Goal: Task Accomplishment & Management: Complete application form

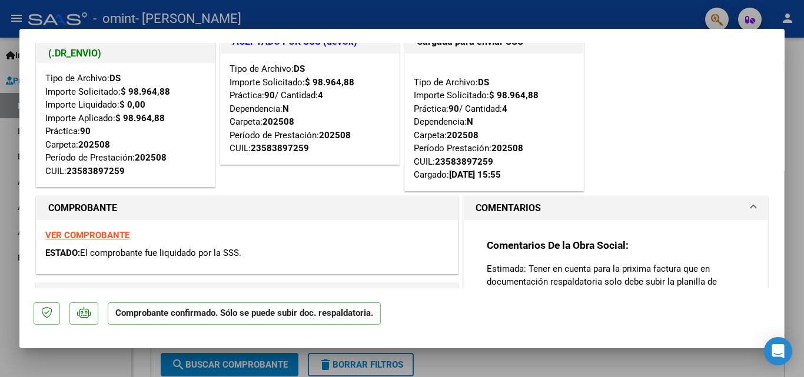
scroll to position [20, 0]
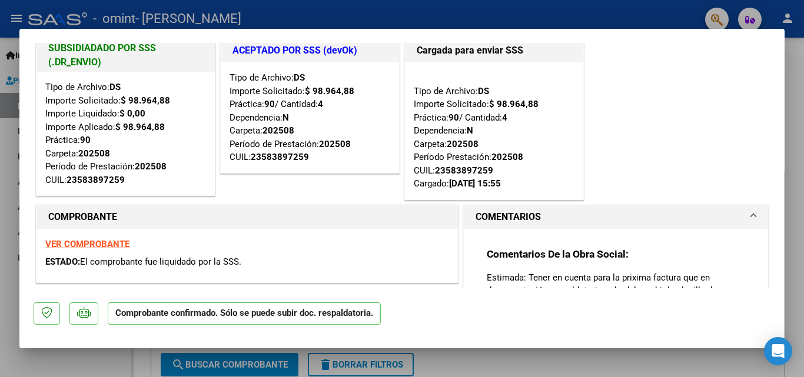
click at [701, 372] on div at bounding box center [402, 188] width 804 height 377
type input "$ 0,00"
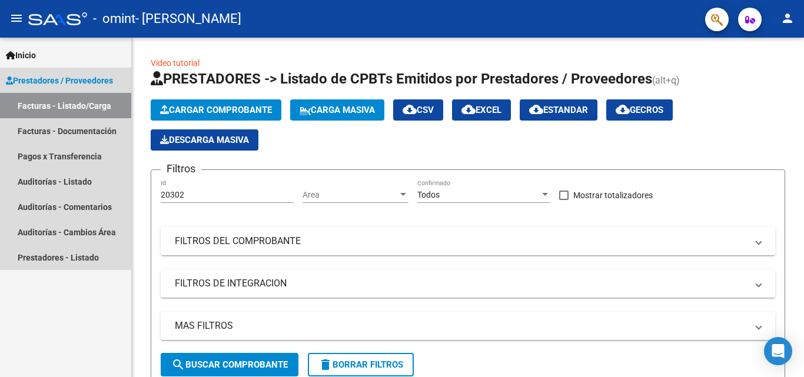
click at [104, 100] on link "Facturas - Listado/Carga" at bounding box center [65, 105] width 131 height 25
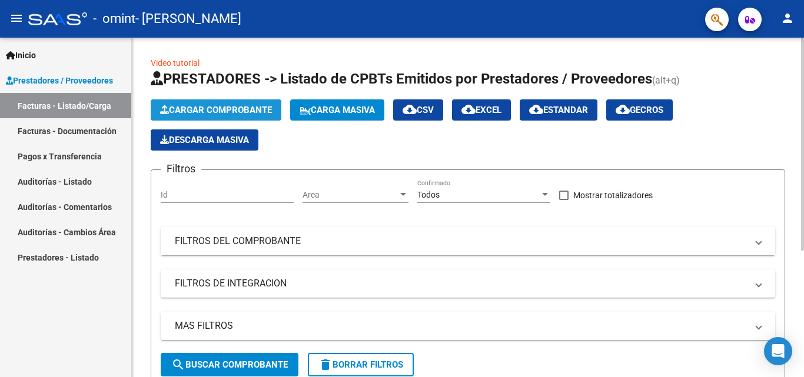
click at [244, 106] on span "Cargar Comprobante" at bounding box center [216, 110] width 112 height 11
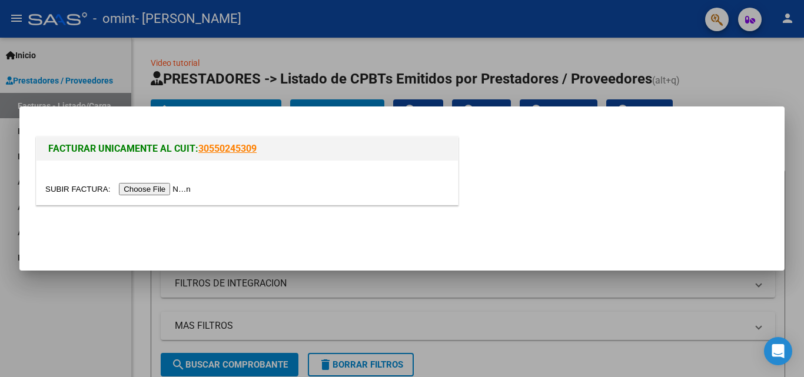
click at [160, 190] on input "file" at bounding box center [119, 189] width 149 height 12
click at [706, 64] on div at bounding box center [402, 188] width 804 height 377
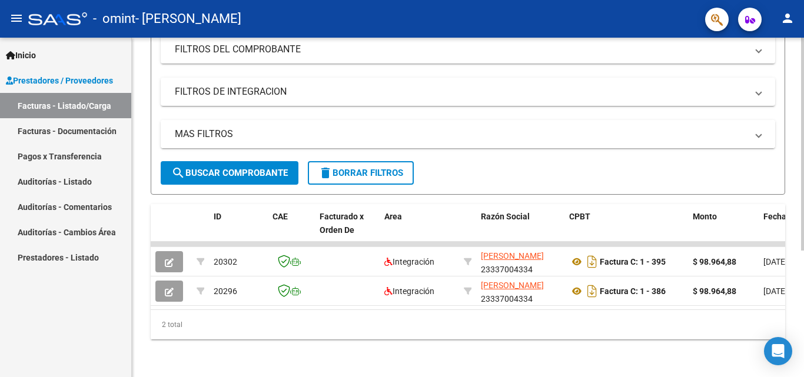
scroll to position [201, 0]
click at [74, 132] on link "Facturas - Documentación" at bounding box center [65, 130] width 131 height 25
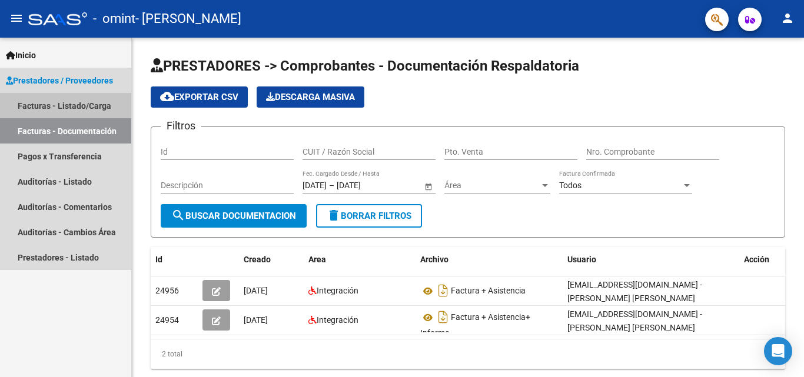
click at [81, 107] on link "Facturas - Listado/Carga" at bounding box center [65, 105] width 131 height 25
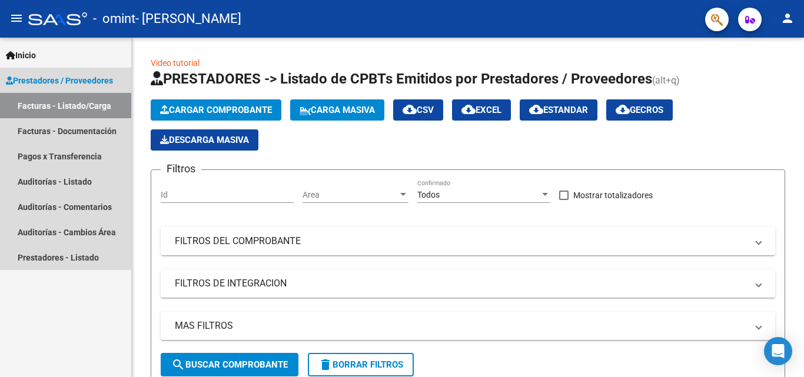
click at [48, 78] on span "Prestadores / Proveedores" at bounding box center [59, 80] width 107 height 13
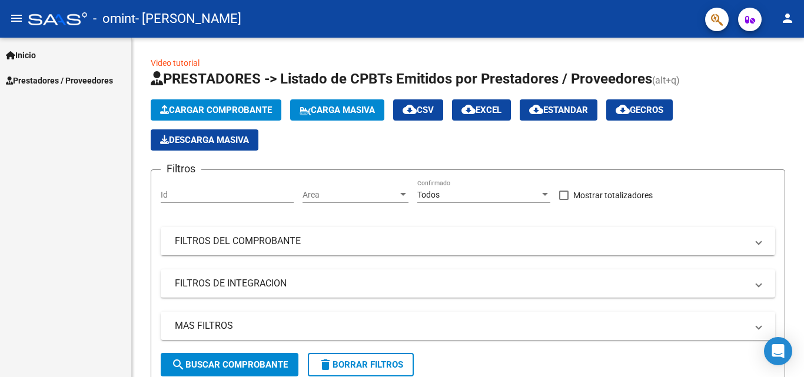
click at [45, 78] on span "Prestadores / Proveedores" at bounding box center [59, 80] width 107 height 13
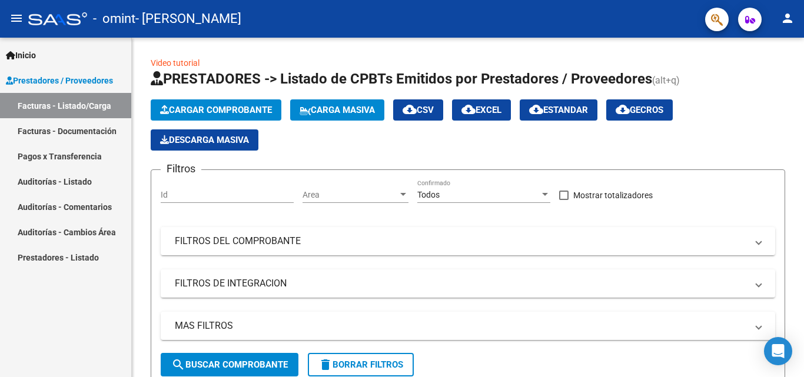
click at [786, 13] on mat-icon "person" at bounding box center [788, 18] width 14 height 14
click at [763, 53] on button "person Mi Perfil" at bounding box center [764, 49] width 72 height 28
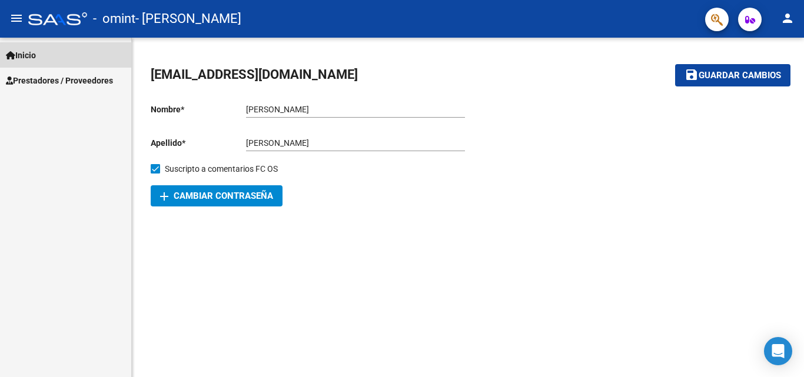
click at [45, 55] on link "Inicio" at bounding box center [65, 54] width 131 height 25
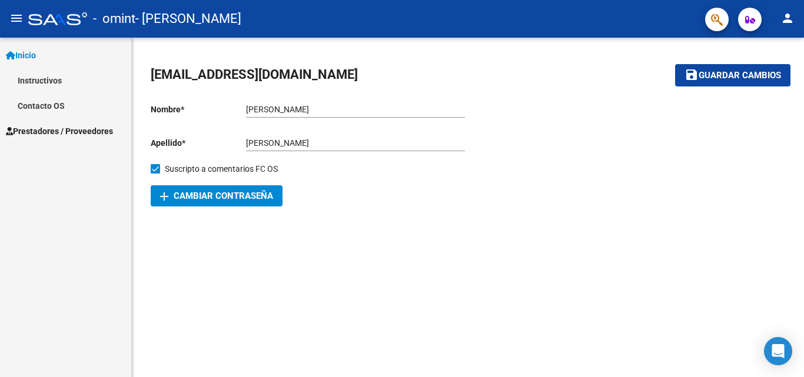
click at [52, 83] on link "Instructivos" at bounding box center [65, 80] width 131 height 25
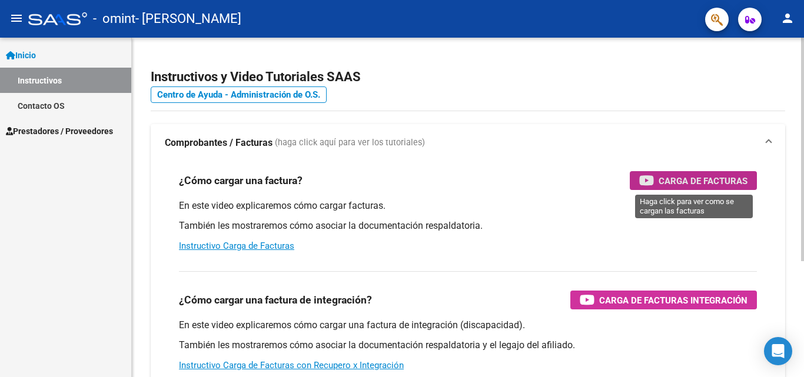
click at [697, 178] on span "Carga de Facturas" at bounding box center [703, 181] width 89 height 15
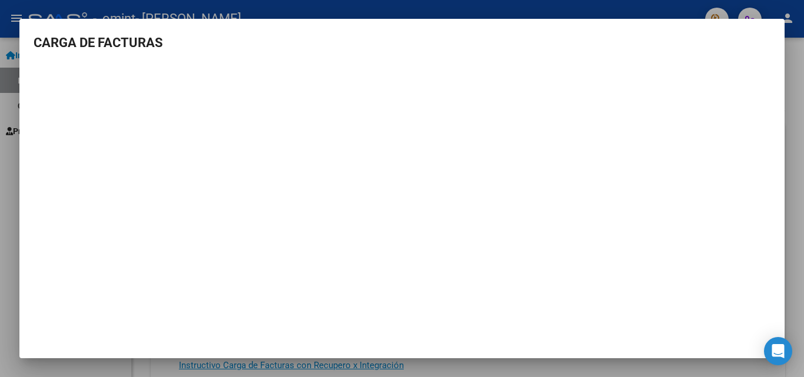
click at [80, 337] on mat-dialog-container "CARGA DE FACTURAS" at bounding box center [402, 189] width 766 height 340
click at [773, 34] on mat-dialog-content "CARGA DE FACTURAS" at bounding box center [402, 182] width 766 height 298
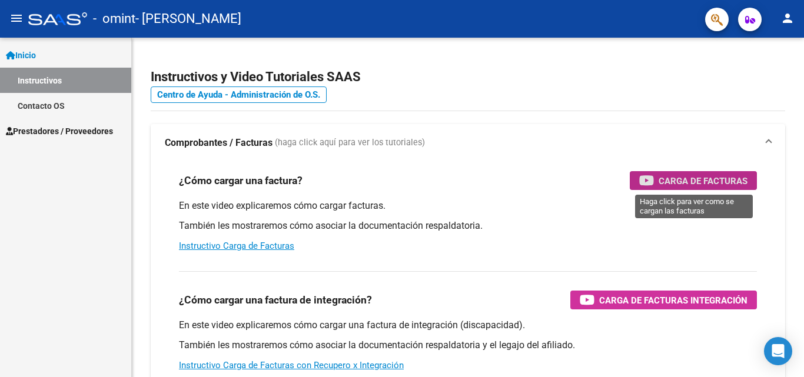
click at [36, 54] on span "Inicio" at bounding box center [21, 55] width 30 height 13
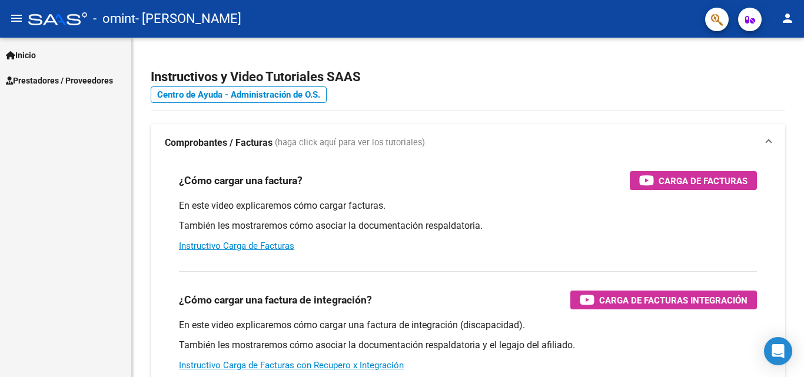
click at [63, 81] on span "Prestadores / Proveedores" at bounding box center [59, 80] width 107 height 13
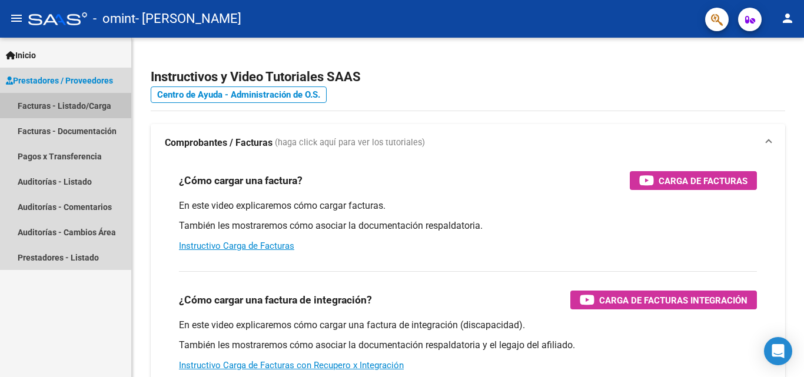
click at [84, 106] on link "Facturas - Listado/Carga" at bounding box center [65, 105] width 131 height 25
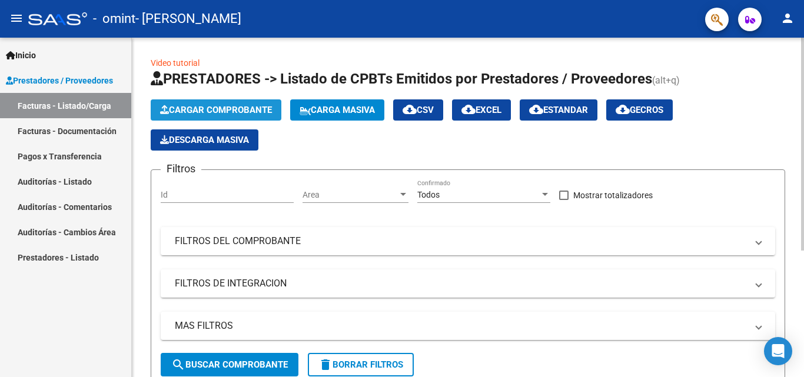
click at [255, 105] on span "Cargar Comprobante" at bounding box center [216, 110] width 112 height 11
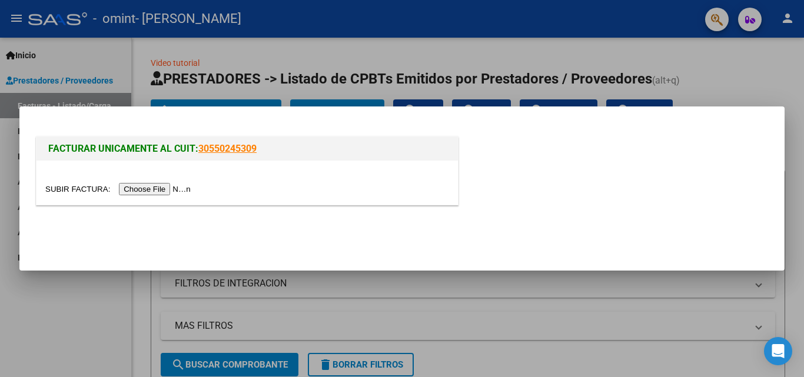
click at [157, 184] on input "file" at bounding box center [119, 189] width 149 height 12
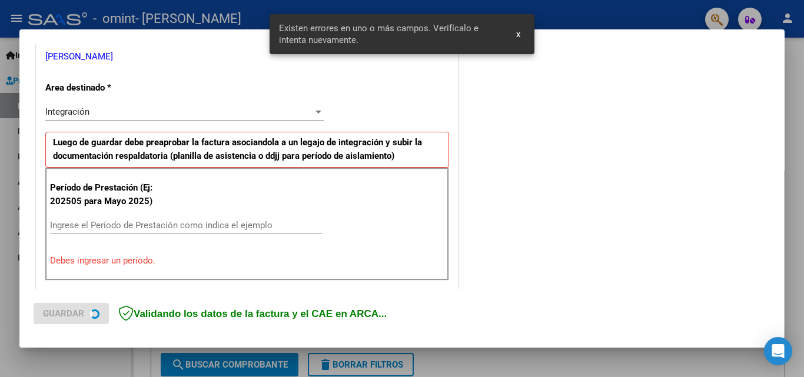
scroll to position [266, 0]
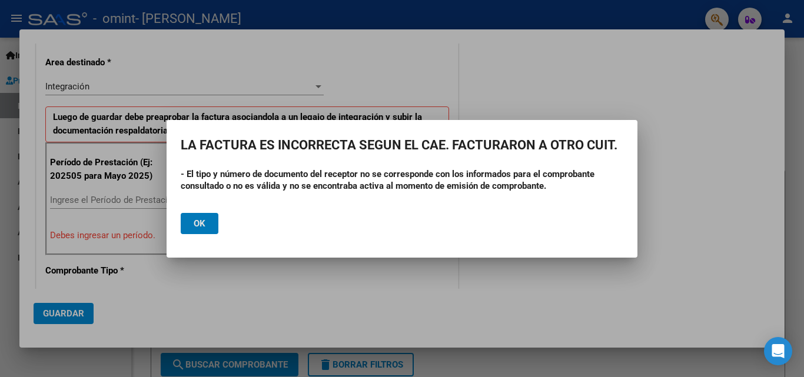
click at [199, 223] on span "Ok" at bounding box center [200, 223] width 12 height 11
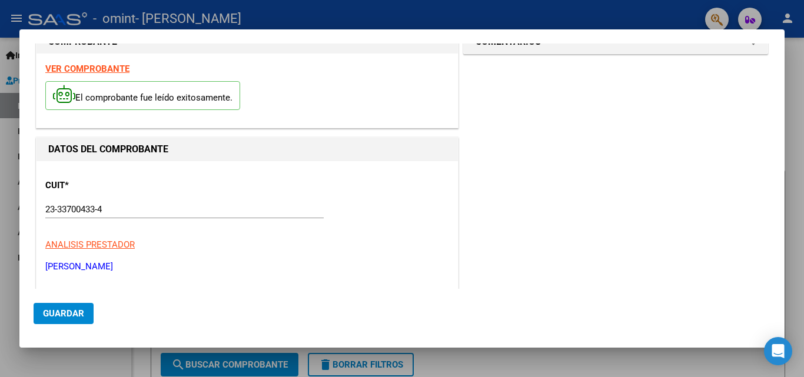
scroll to position [0, 0]
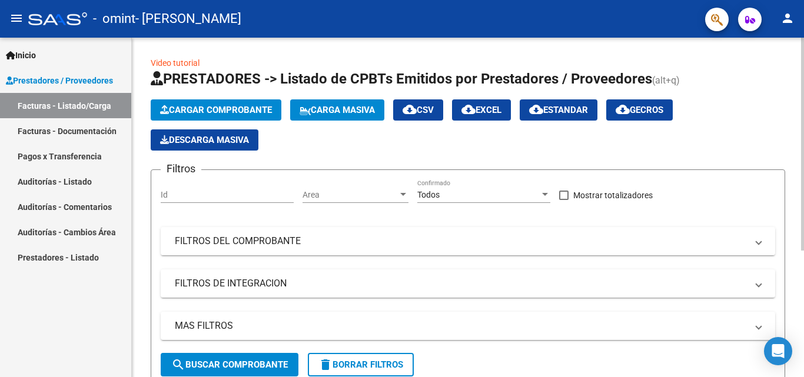
click at [231, 104] on button "Cargar Comprobante" at bounding box center [216, 110] width 131 height 21
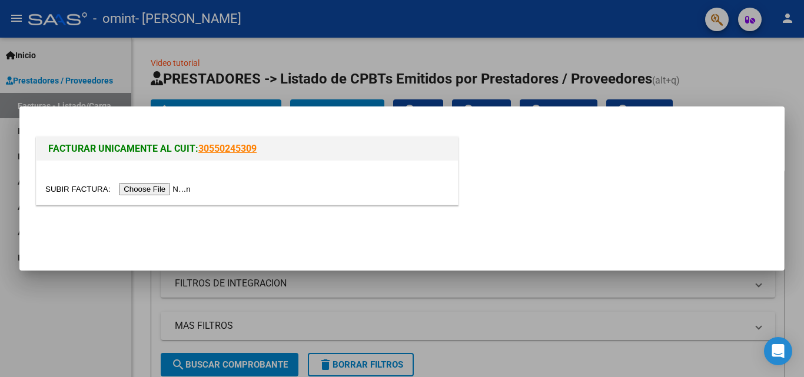
click at [174, 193] on input "file" at bounding box center [119, 189] width 149 height 12
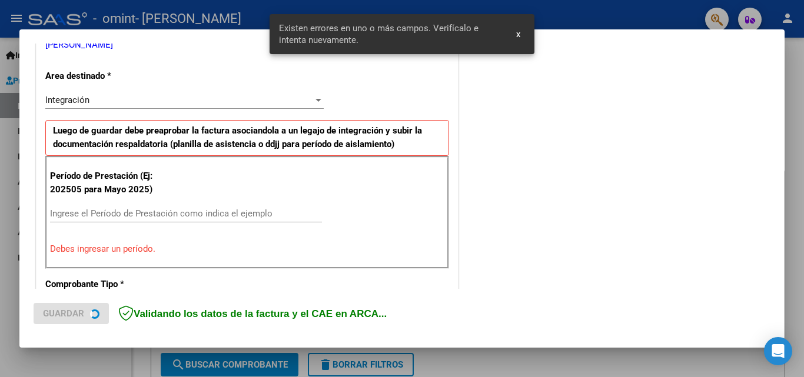
scroll to position [266, 0]
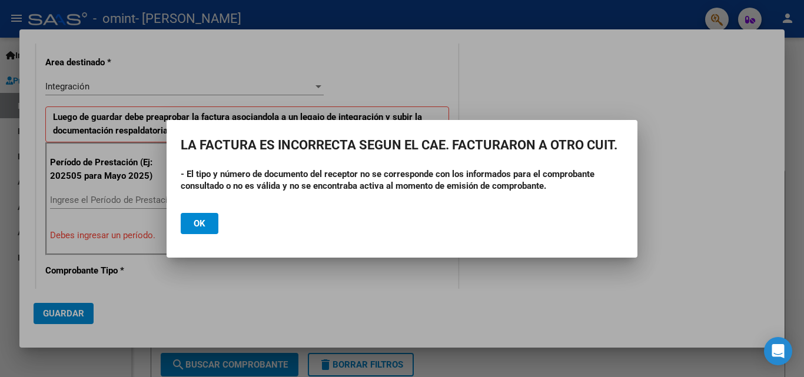
drag, startPoint x: 630, startPoint y: 68, endPoint x: 592, endPoint y: 91, distance: 43.3
click at [630, 68] on div at bounding box center [402, 188] width 804 height 377
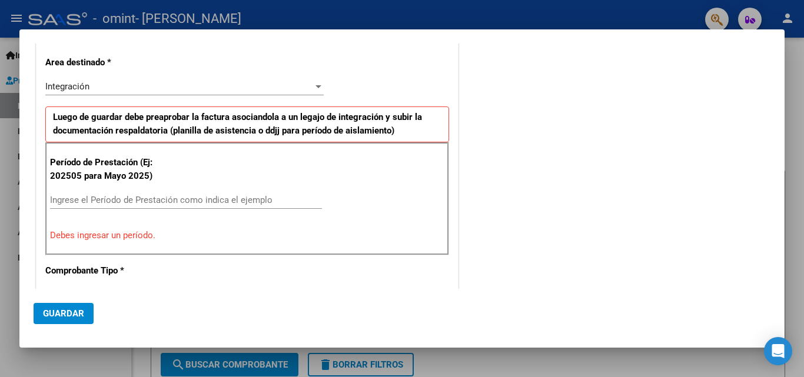
click at [761, 75] on div "COMENTARIOS Comentarios del Prestador / Gerenciador:" at bounding box center [616, 319] width 310 height 1054
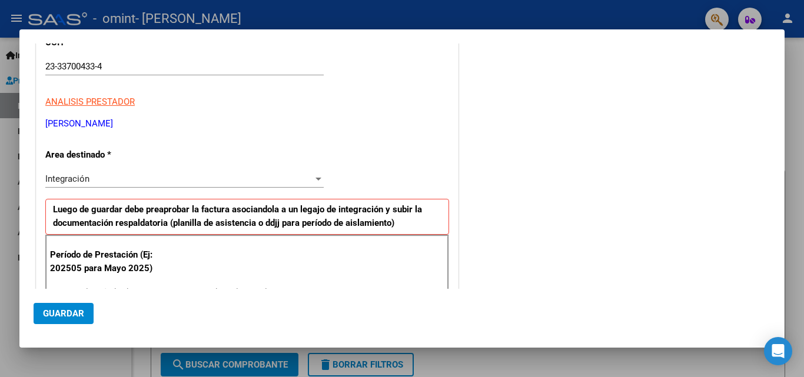
scroll to position [0, 0]
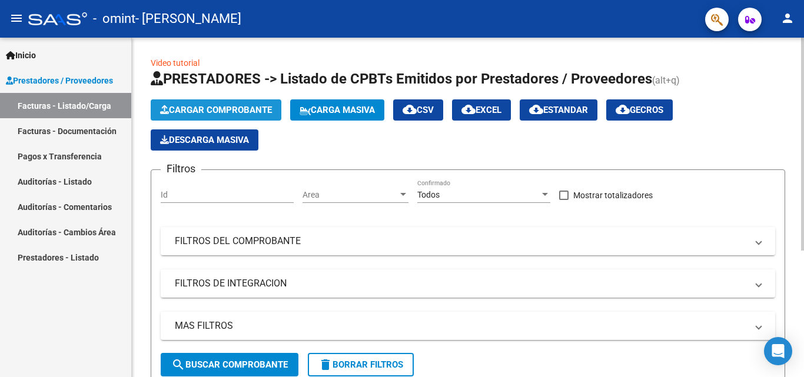
click at [255, 110] on span "Cargar Comprobante" at bounding box center [216, 110] width 112 height 11
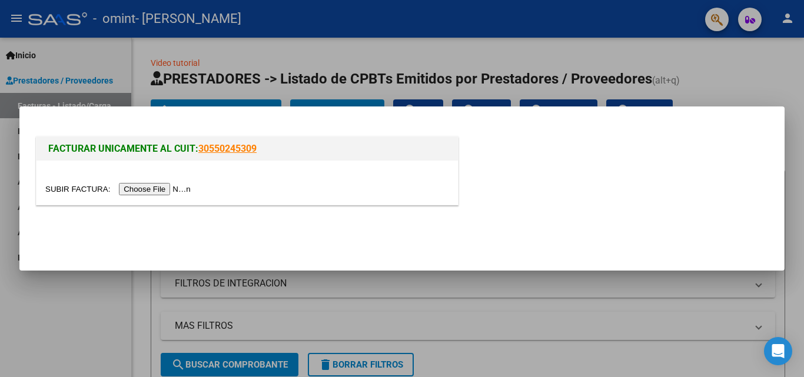
click at [160, 194] on input "file" at bounding box center [119, 189] width 149 height 12
click at [158, 191] on input "file" at bounding box center [119, 189] width 149 height 12
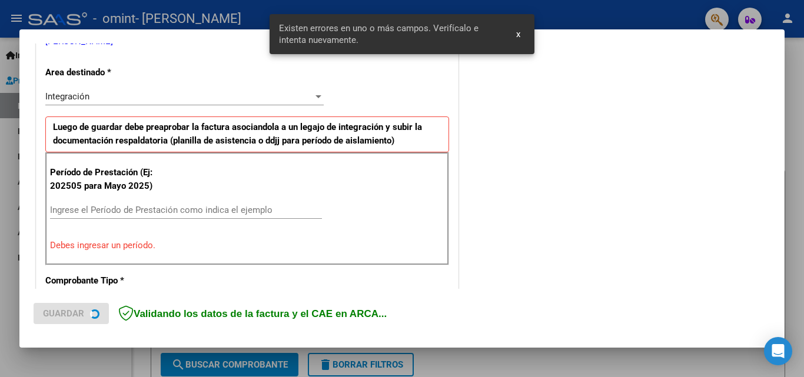
scroll to position [266, 0]
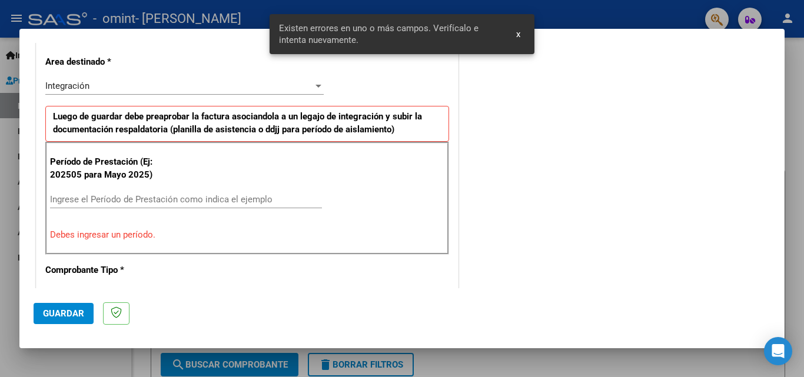
click at [150, 191] on div "Ingrese el Período de Prestación como indica el ejemplo" at bounding box center [186, 200] width 272 height 18
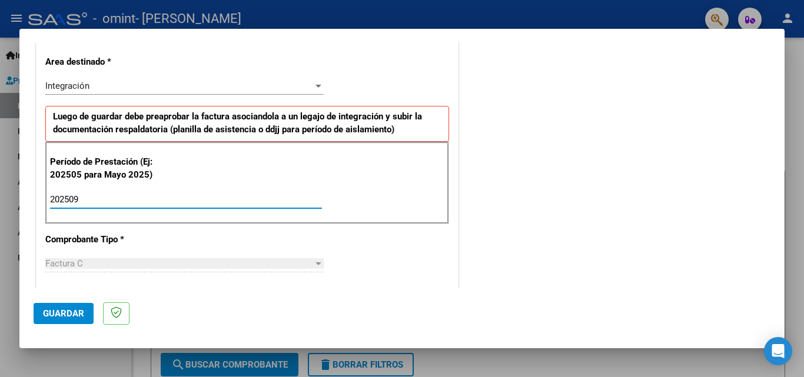
type input "202509"
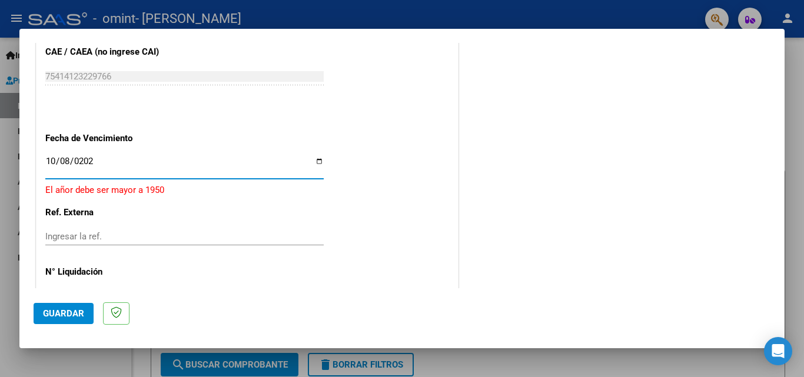
type input "2025-10-08"
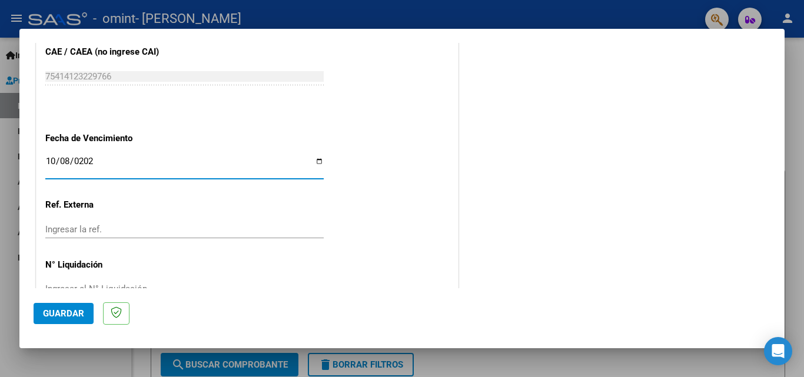
click at [82, 226] on input "Ingresar la ref." at bounding box center [184, 229] width 279 height 11
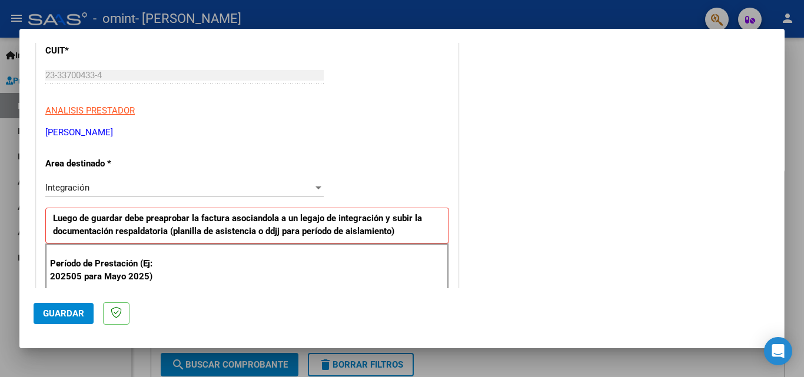
scroll to position [143, 0]
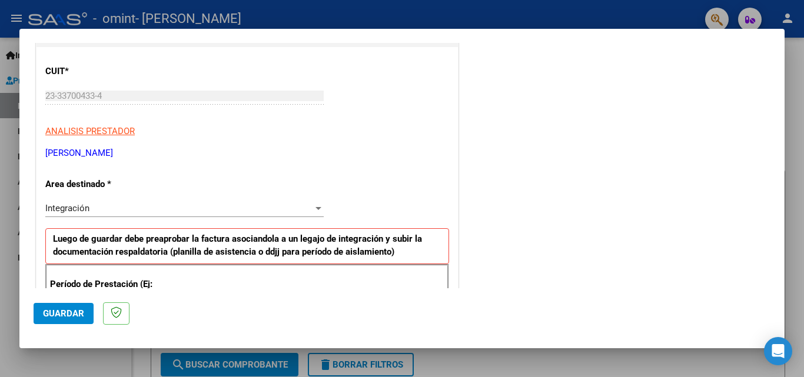
click at [316, 207] on div at bounding box center [319, 208] width 6 height 3
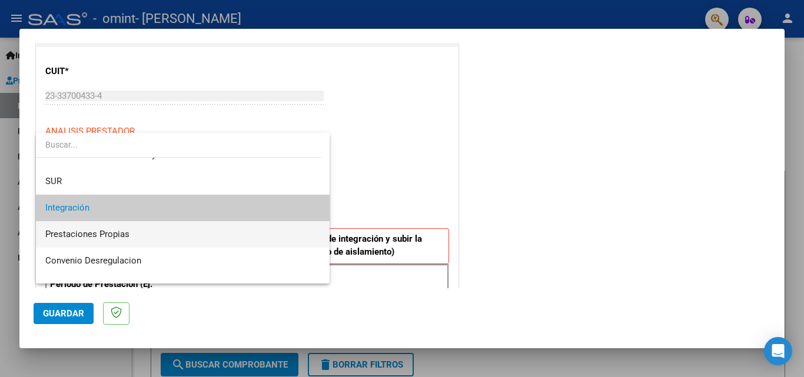
scroll to position [88, 0]
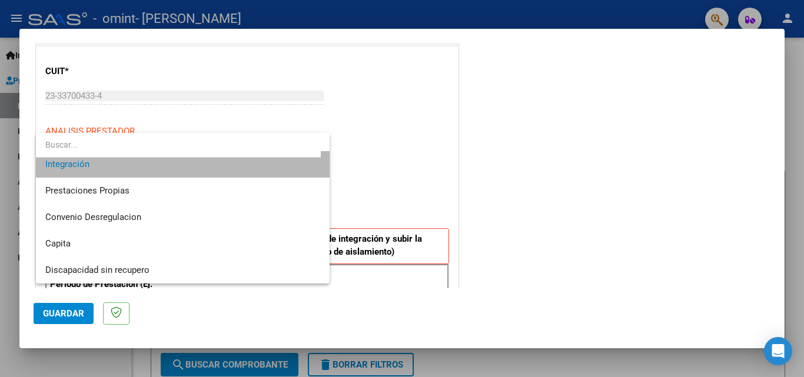
click at [226, 163] on span "Integración" at bounding box center [182, 164] width 275 height 27
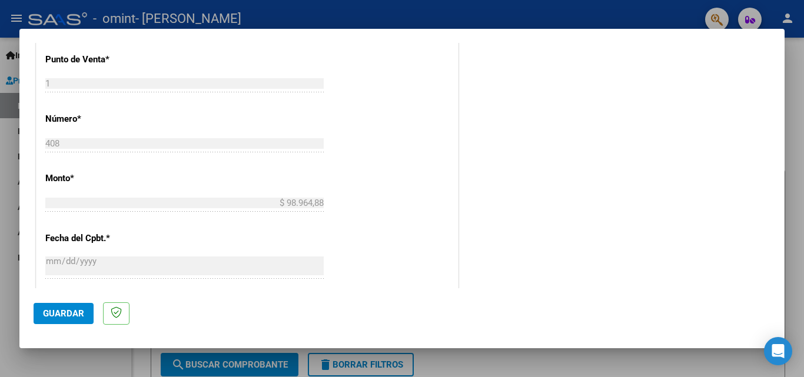
scroll to position [555, 0]
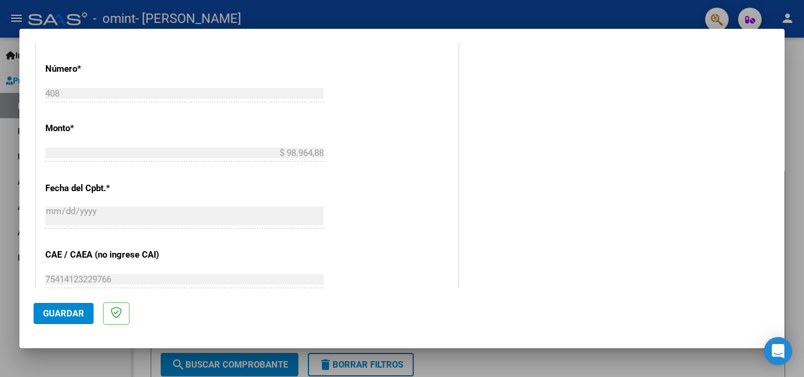
click at [62, 312] on span "Guardar" at bounding box center [63, 314] width 41 height 11
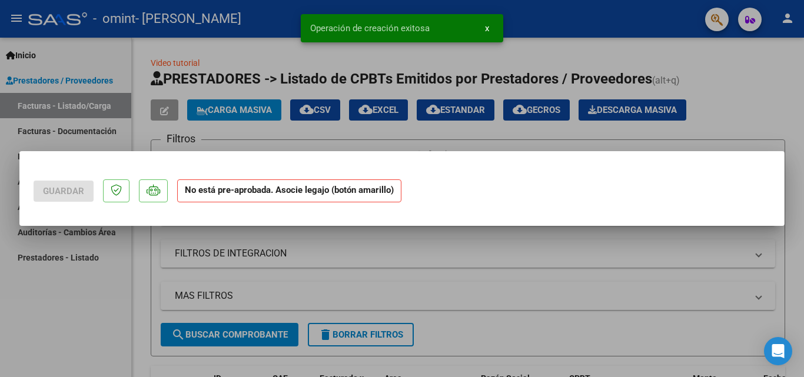
scroll to position [0, 0]
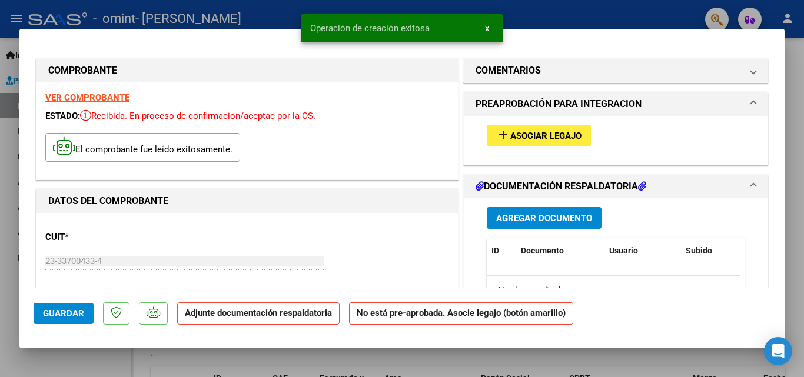
click at [535, 216] on span "Agregar Documento" at bounding box center [544, 218] width 96 height 11
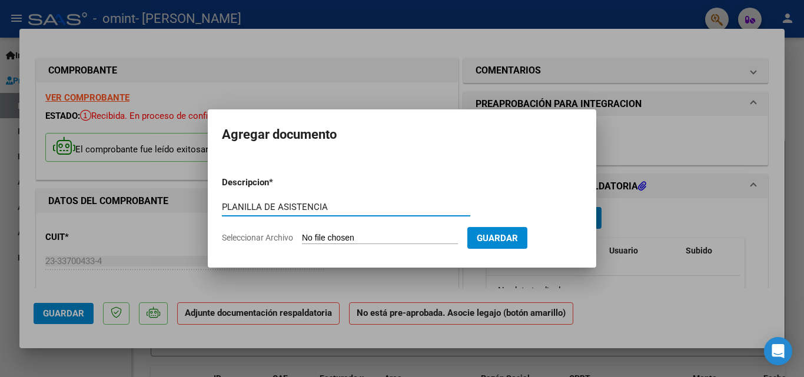
type input "PLANILLA DE ASISTENCIA"
click at [332, 239] on input "Seleccionar Archivo" at bounding box center [380, 238] width 156 height 11
type input "C:\fakepath\Neithan sep 25.pdf"
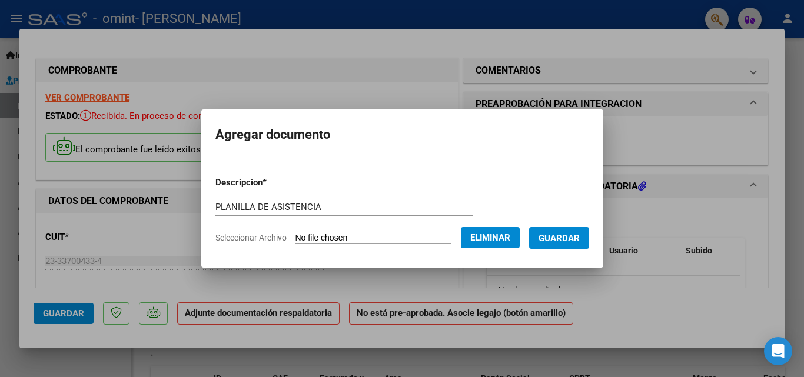
click at [571, 239] on span "Guardar" at bounding box center [559, 238] width 41 height 11
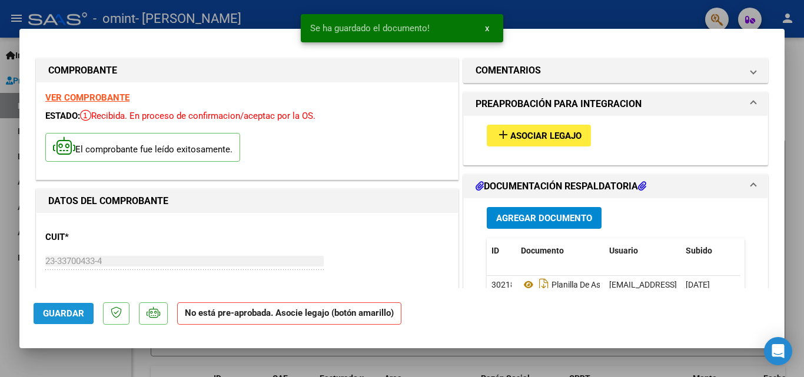
click at [53, 312] on span "Guardar" at bounding box center [63, 314] width 41 height 11
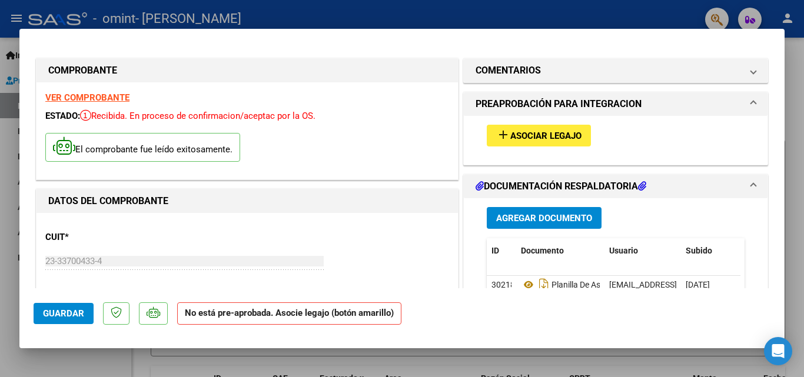
click at [802, 140] on div at bounding box center [402, 188] width 804 height 377
type input "$ 0,00"
